Goal: Register for event/course

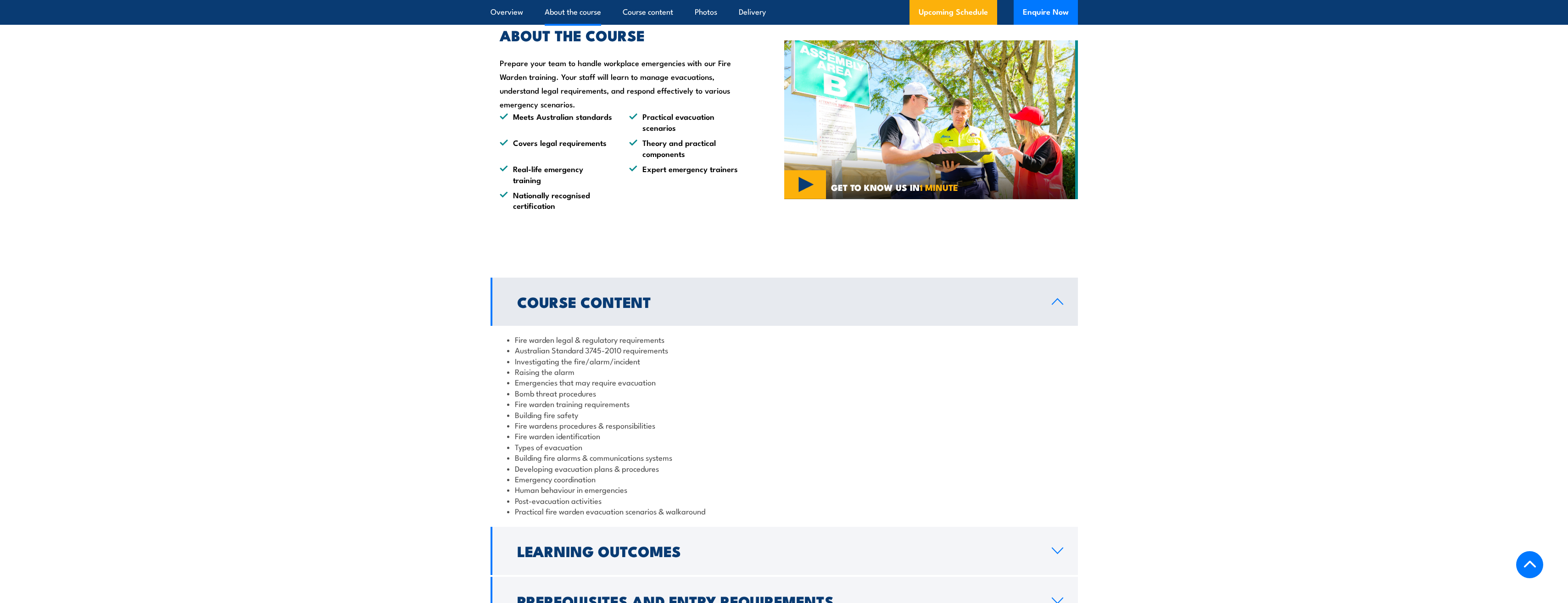
scroll to position [917, 0]
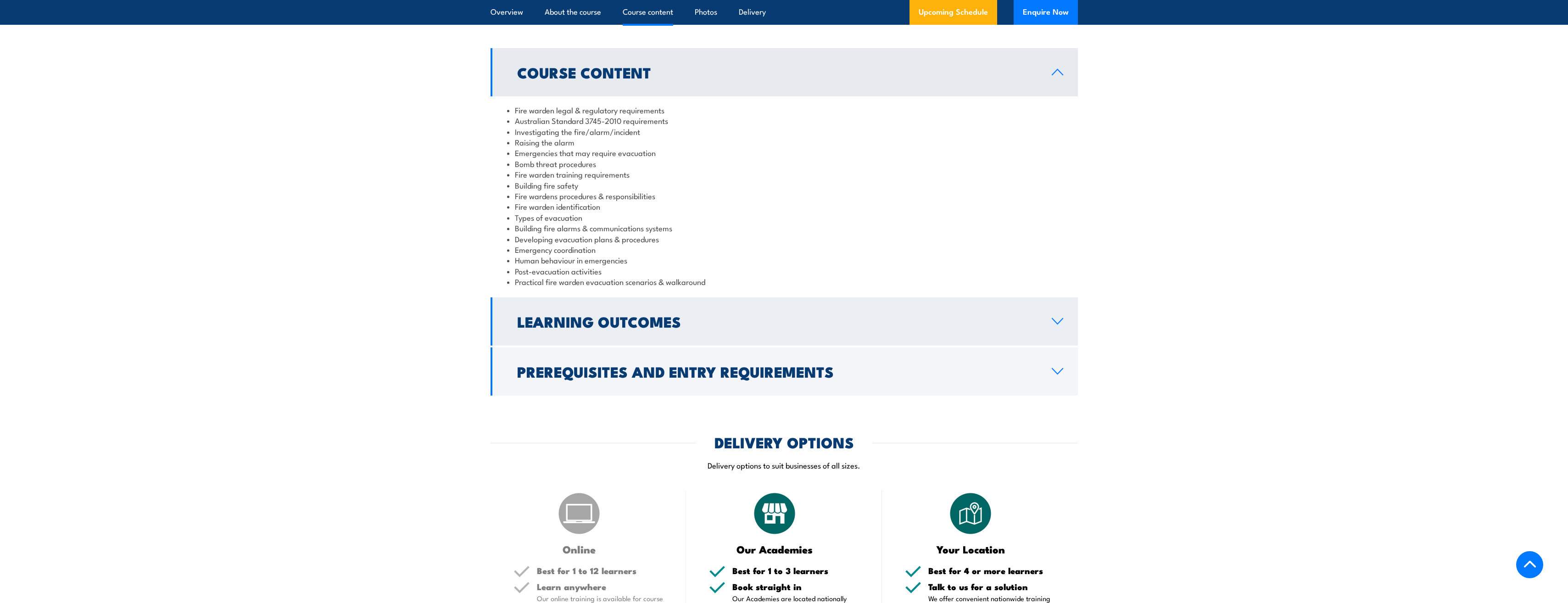
click at [593, 328] on h2 "Learning Outcomes" at bounding box center [777, 321] width 520 height 13
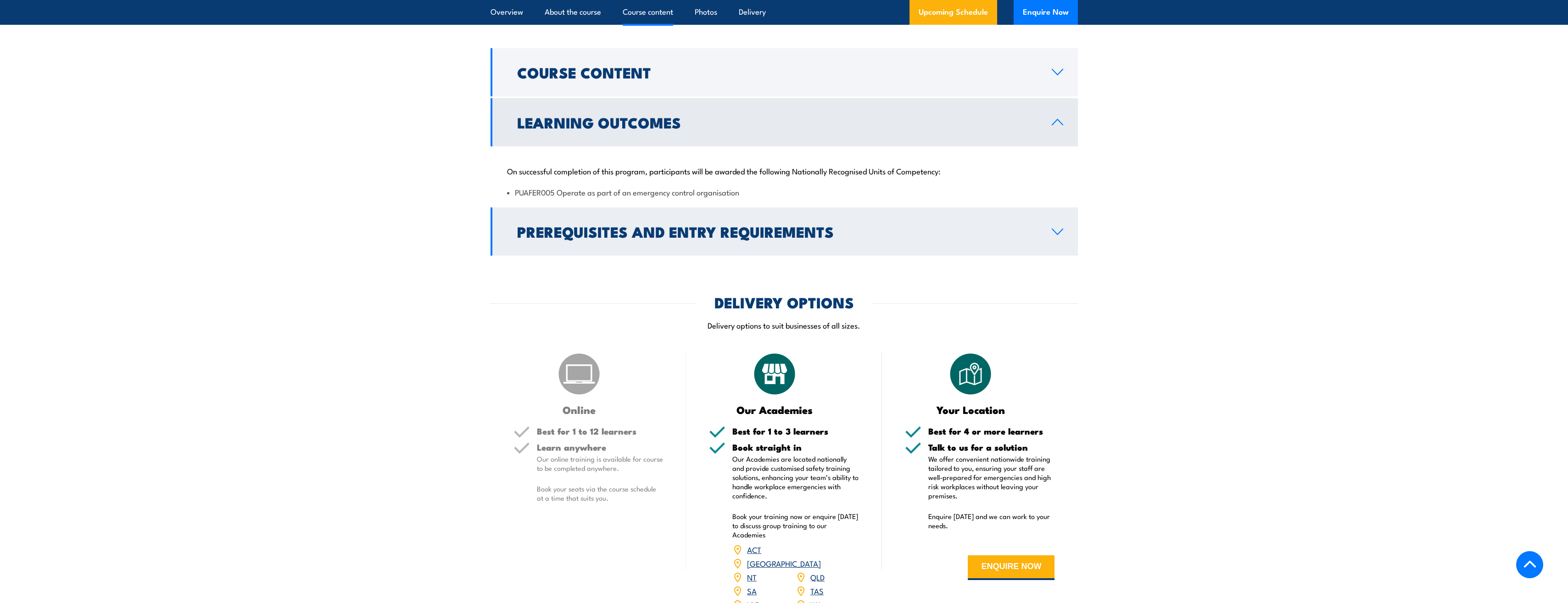
click at [644, 234] on h2 "Prerequisites and Entry Requirements" at bounding box center [777, 230] width 520 height 13
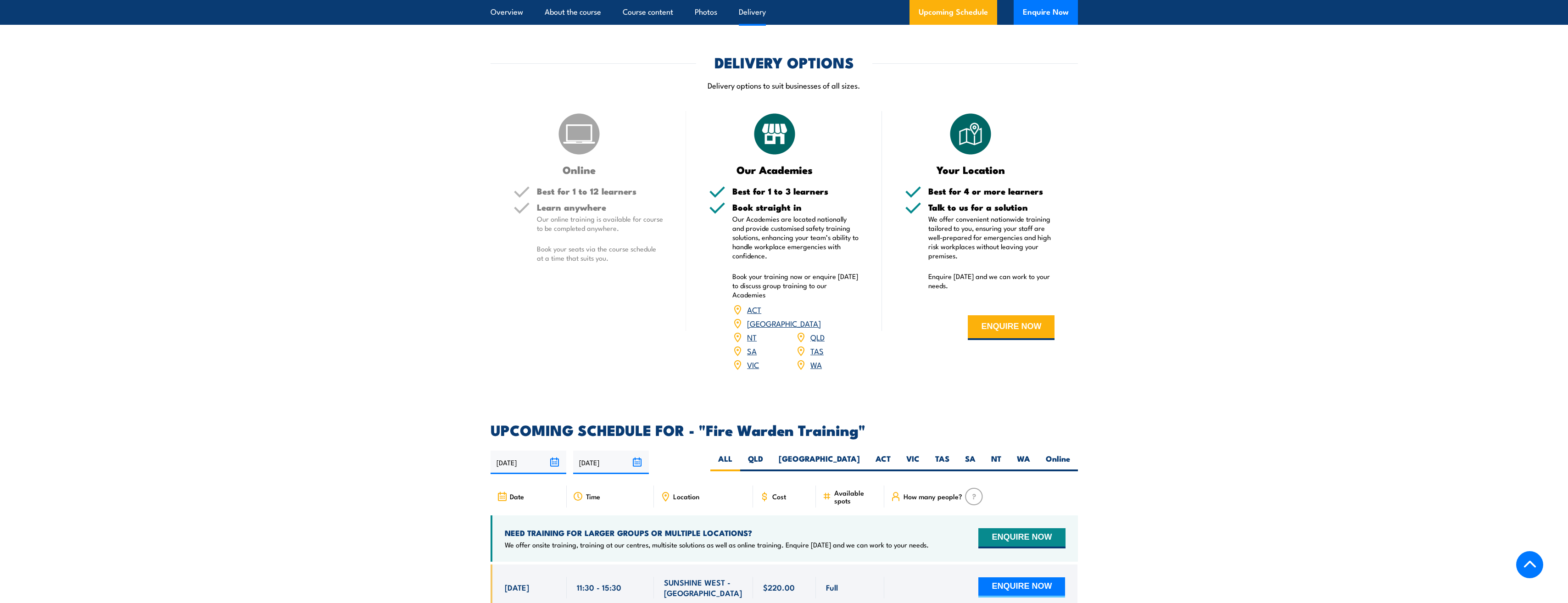
scroll to position [1193, 0]
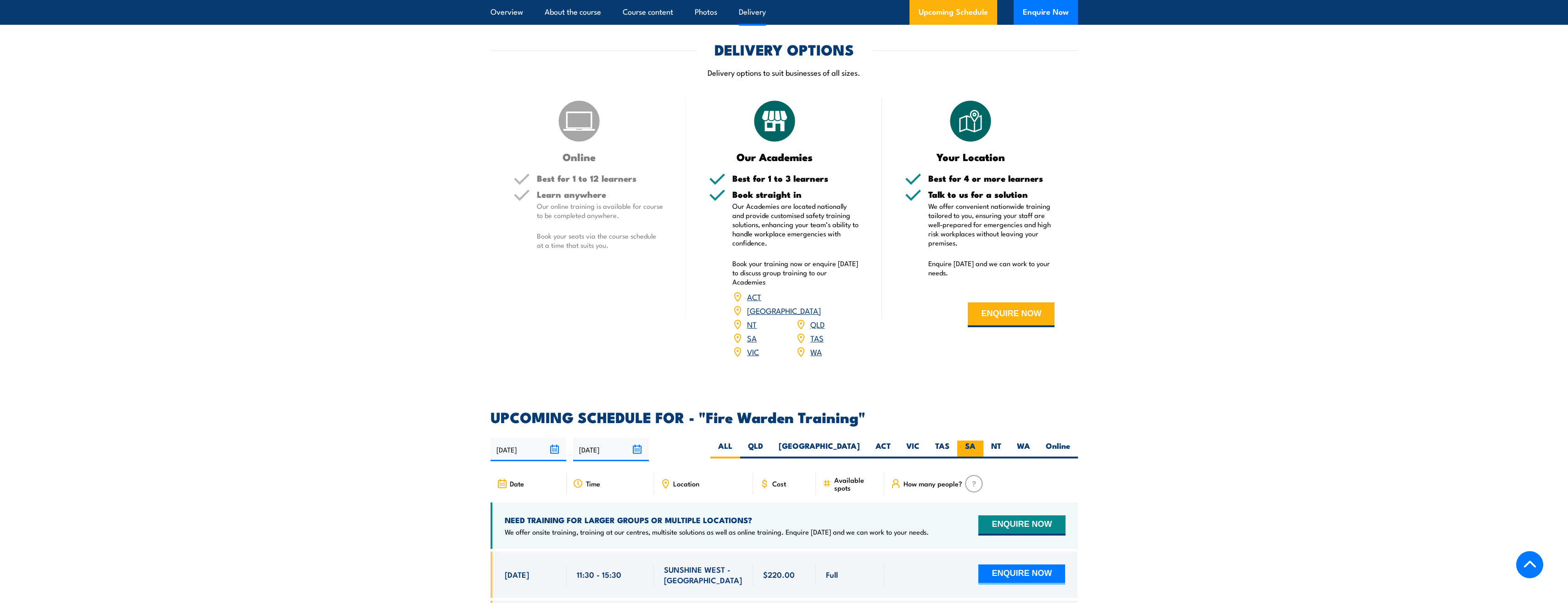
click at [965, 441] on label "SA" at bounding box center [970, 450] width 26 height 18
click at [976, 441] on input "SA" at bounding box center [979, 444] width 6 height 6
radio input "true"
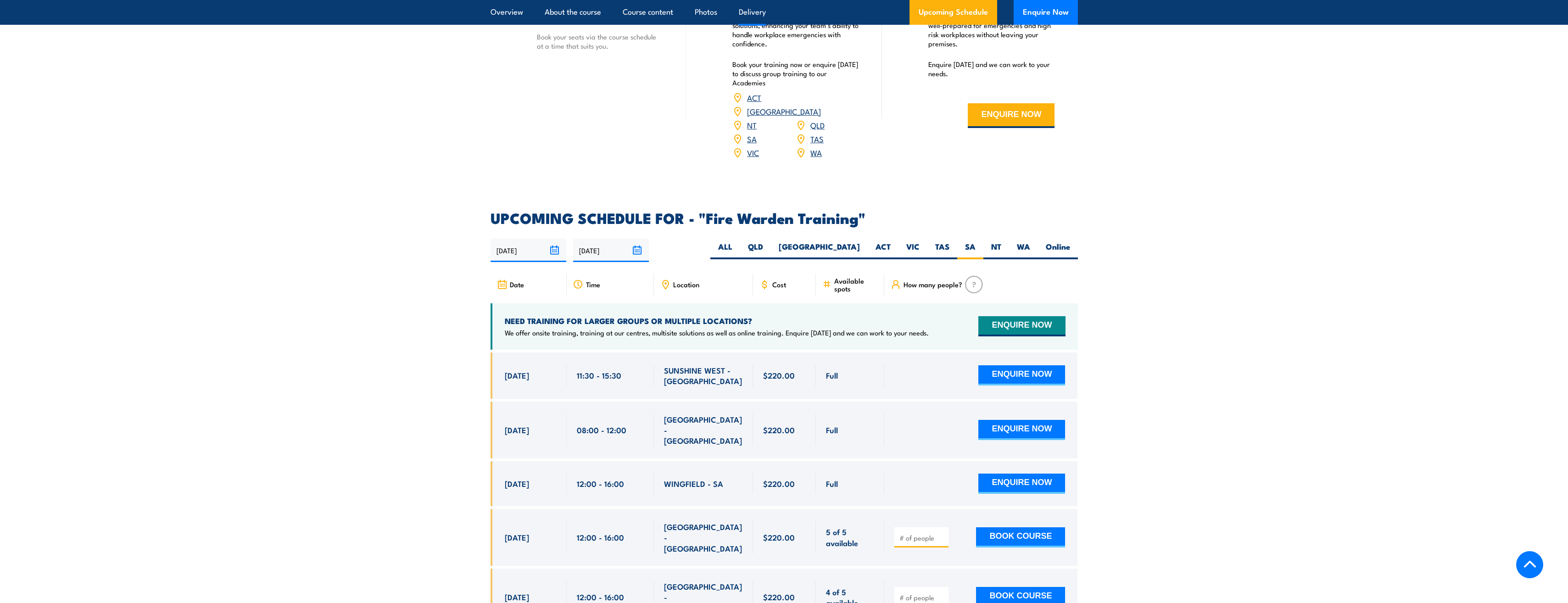
scroll to position [1422, 0]
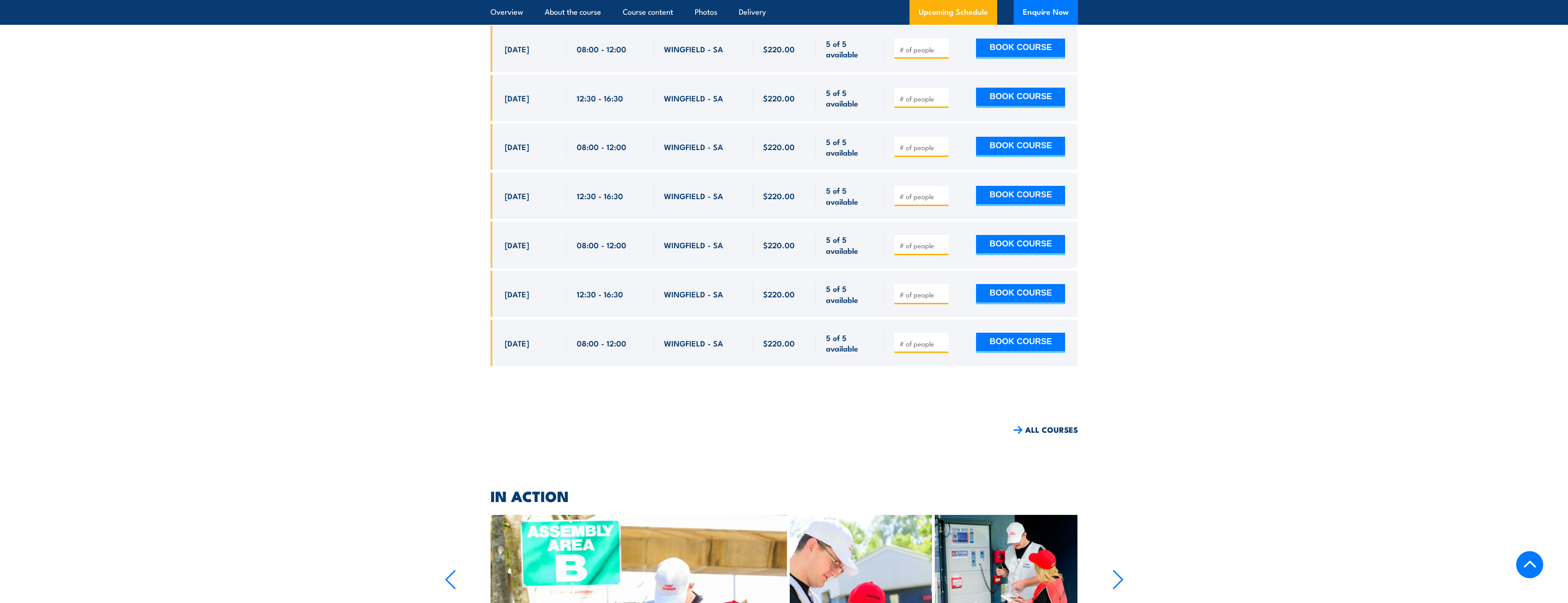
scroll to position [2716, 0]
click at [702, 337] on span "WINGFIELD - SA" at bounding box center [693, 343] width 59 height 10
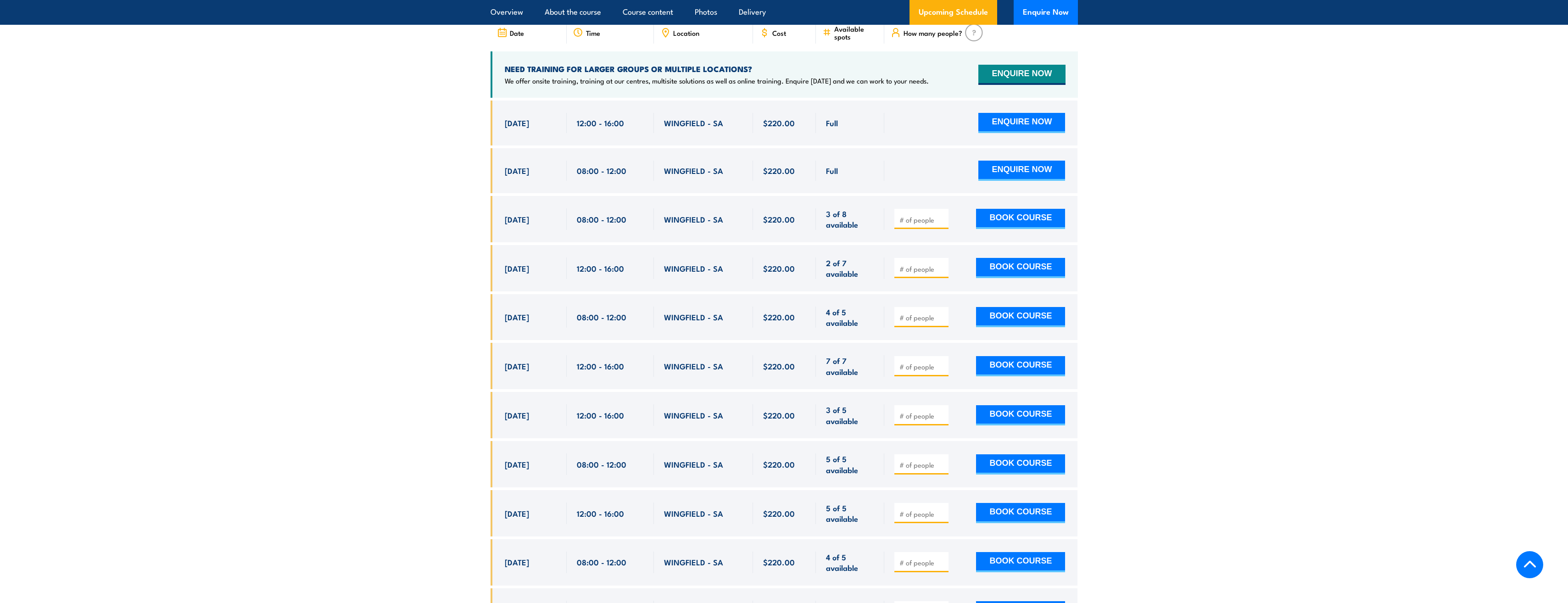
scroll to position [1569, 0]
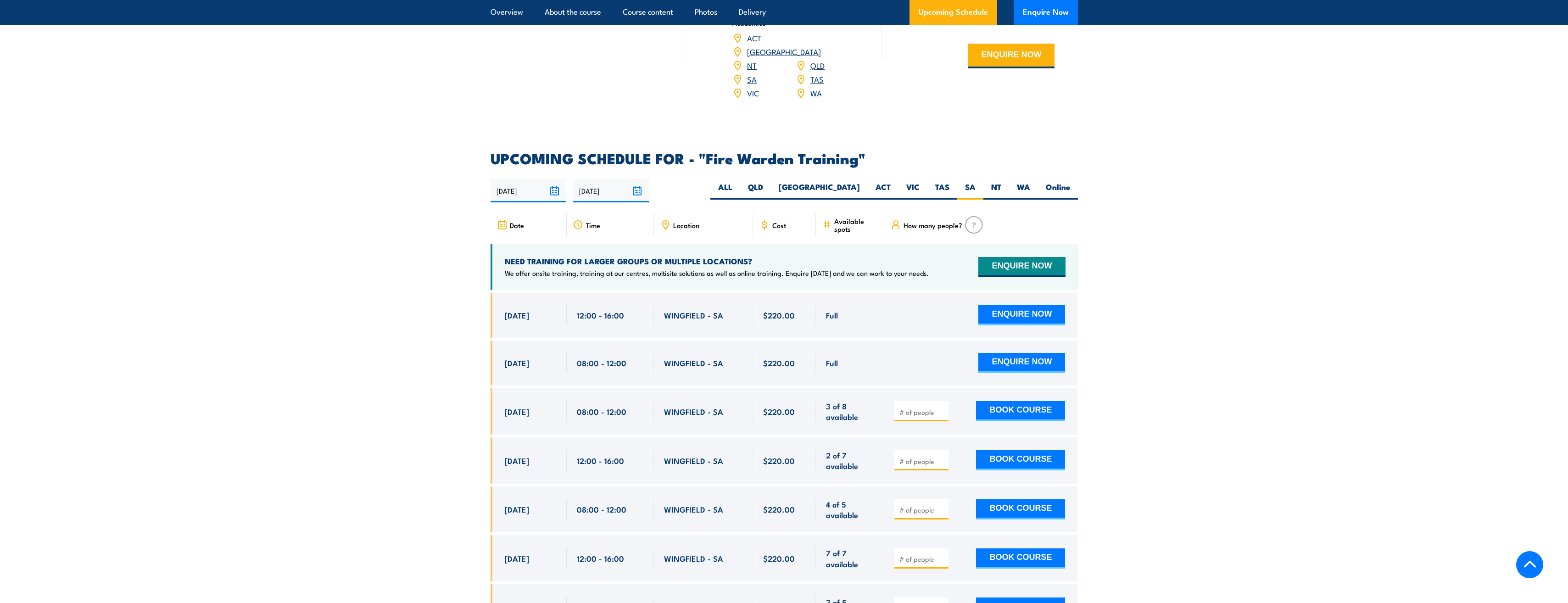
click at [786, 221] on span "Cost" at bounding box center [779, 225] width 13 height 7
click at [775, 221] on span "Cost" at bounding box center [779, 225] width 13 height 7
click at [769, 220] on icon at bounding box center [764, 224] width 10 height 10
click at [782, 406] on span "$220.00" at bounding box center [779, 411] width 31 height 10
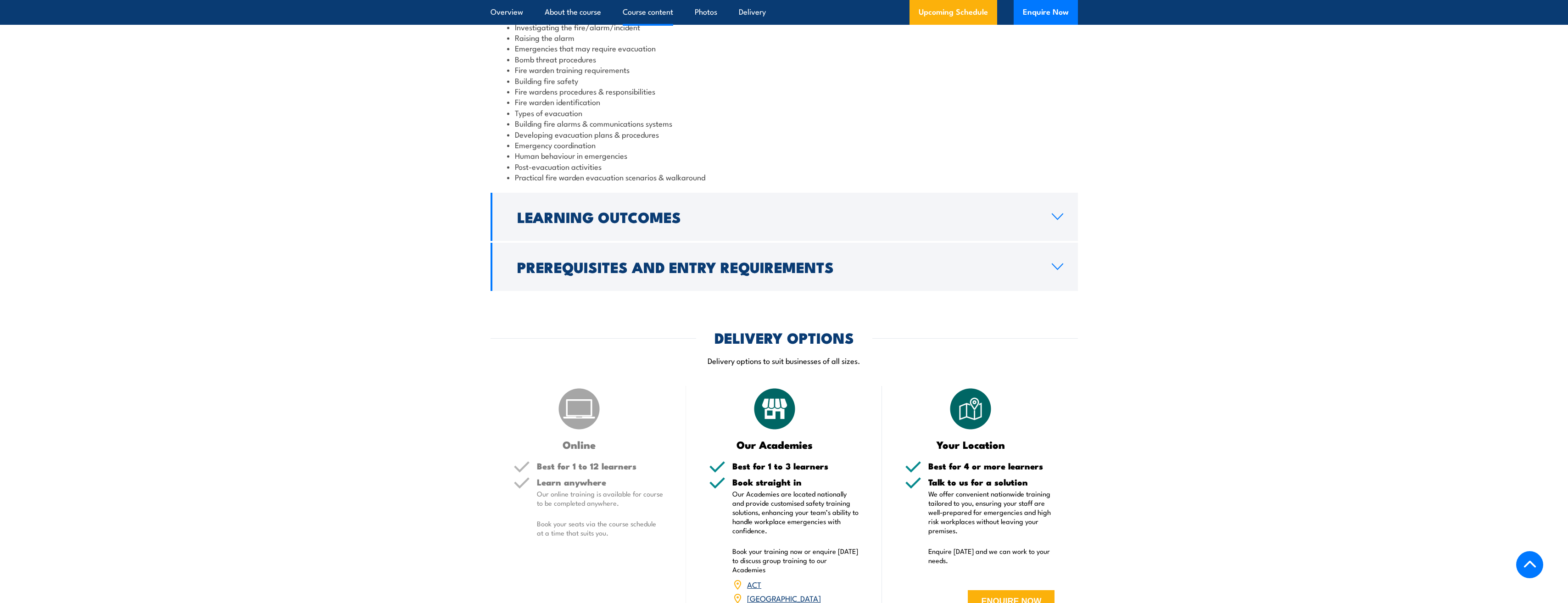
scroll to position [1018, 0]
